Goal: Navigation & Orientation: Find specific page/section

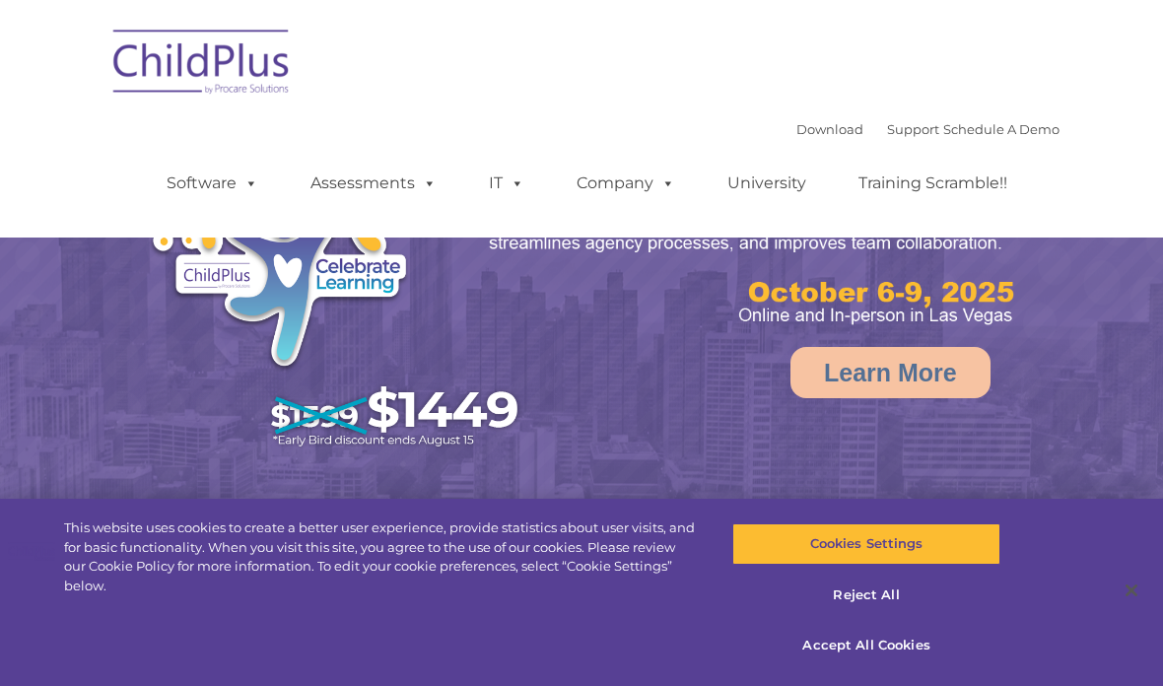
select select "MEDIUM"
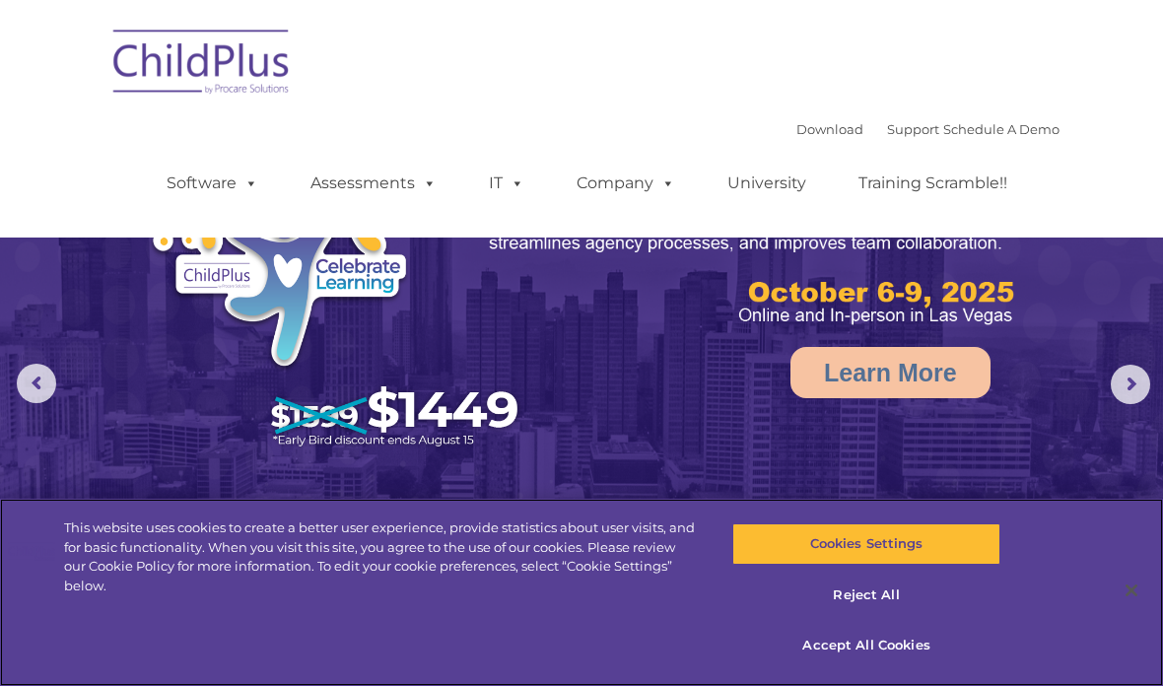
click at [907, 637] on button "Accept All Cookies" at bounding box center [865, 645] width 267 height 41
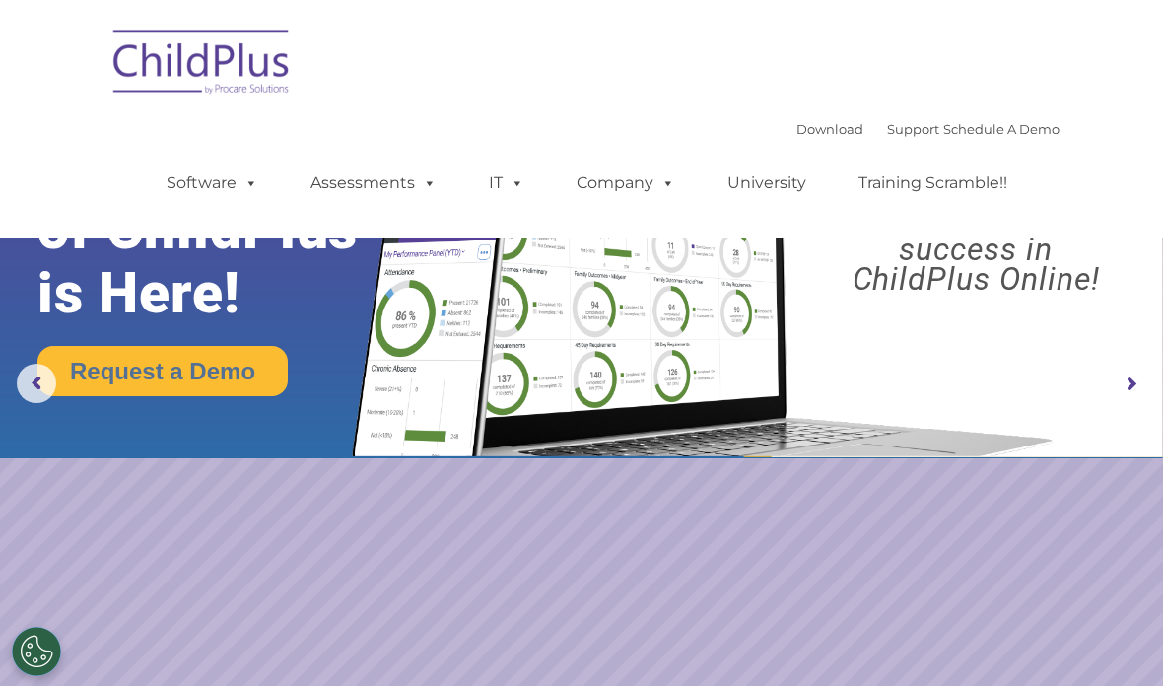
click at [1128, 382] on rs-arrow at bounding box center [1130, 384] width 39 height 39
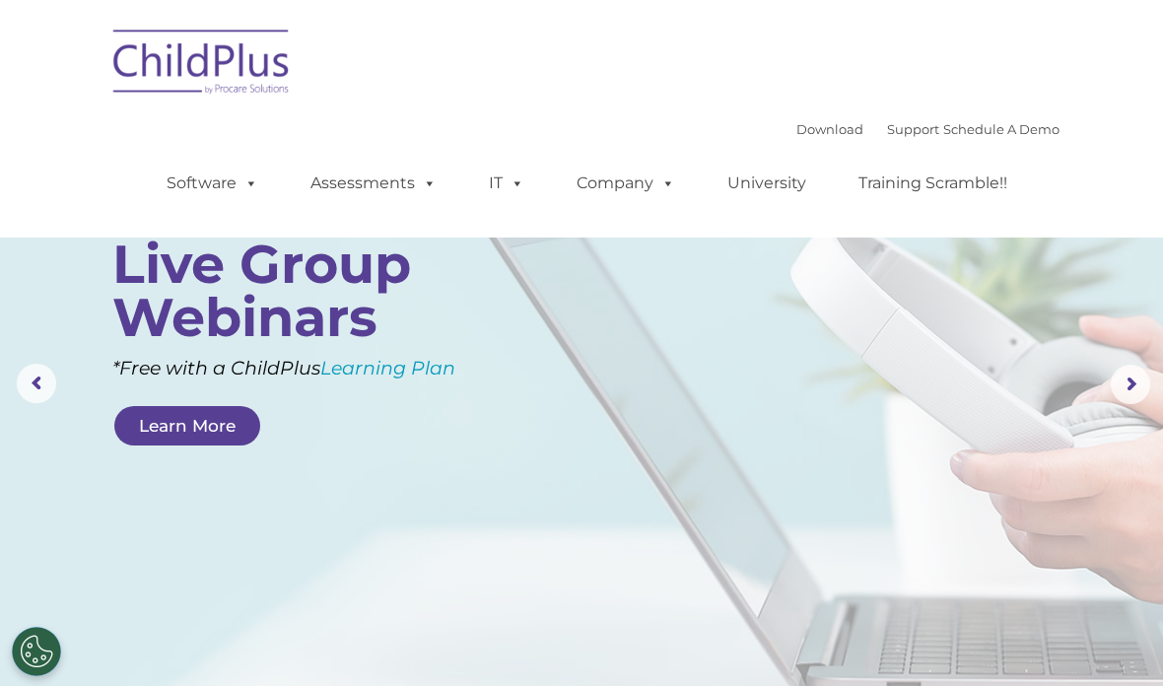
click at [997, 173] on input "" at bounding box center [1016, 192] width 39 height 39
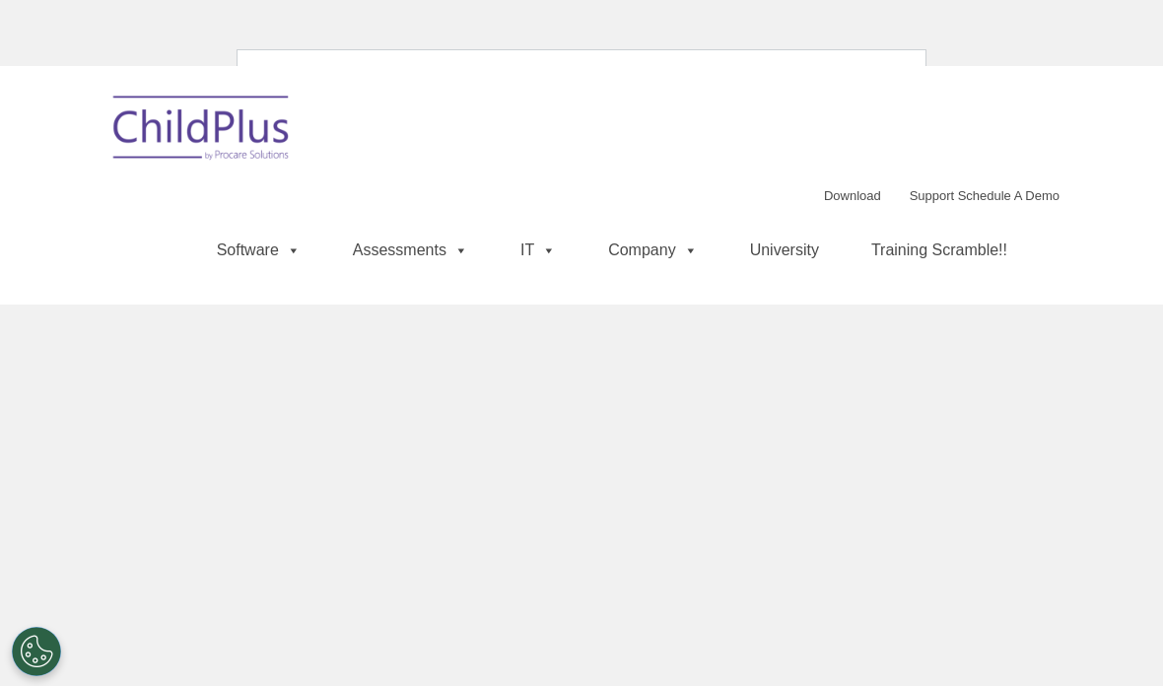
click at [786, 250] on link "University" at bounding box center [784, 250] width 108 height 39
click at [272, 233] on link "Software" at bounding box center [258, 250] width 123 height 39
